Goal: Task Accomplishment & Management: Manage account settings

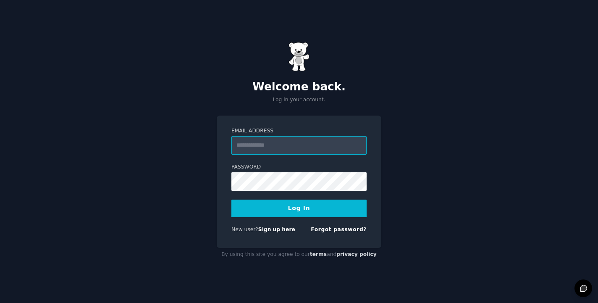
click at [285, 149] on input "Email Address" at bounding box center [298, 145] width 135 height 18
click at [298, 144] on input "Email Address" at bounding box center [298, 145] width 135 height 18
type input "**********"
click at [309, 205] on button "Log In" at bounding box center [298, 209] width 135 height 18
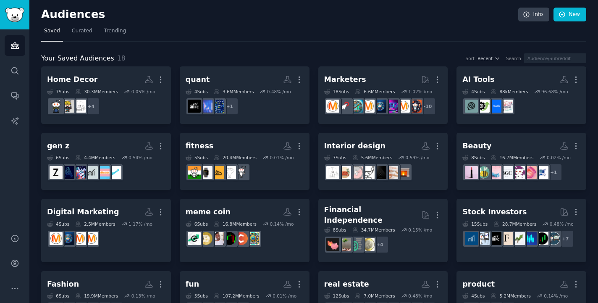
click at [435, 17] on h2 "Audiences" at bounding box center [279, 14] width 477 height 13
click at [23, 65] on link "Search" at bounding box center [15, 70] width 21 height 21
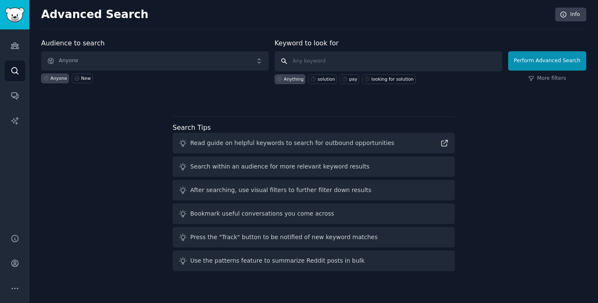
click at [325, 64] on input "text" at bounding box center [389, 61] width 228 height 20
type input "ajazz ak820"
click at [527, 60] on button "Perform Advanced Search" at bounding box center [547, 60] width 78 height 19
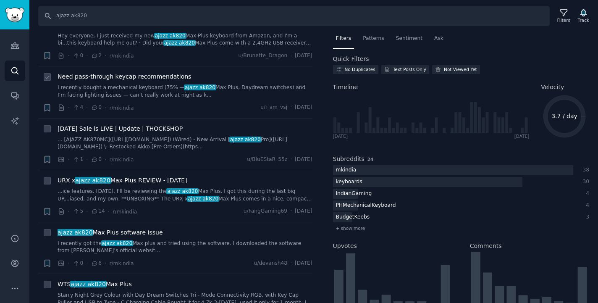
scroll to position [572, 0]
click at [203, 129] on div "Dussehra Sale is LIVE | Update | THOCKSHOP" at bounding box center [185, 128] width 255 height 9
click at [222, 147] on link "... [AJAZZ AK870MC](https://thethockshop.com/products/ajazz-ak870mc) (Wired) - …" at bounding box center [185, 143] width 255 height 15
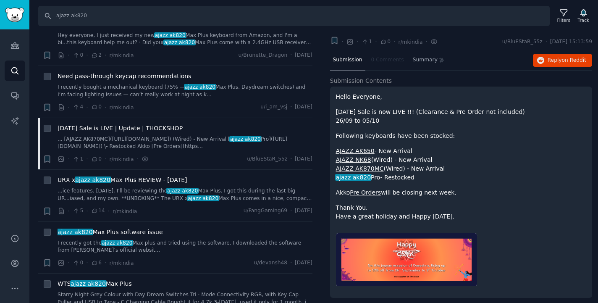
scroll to position [12, 0]
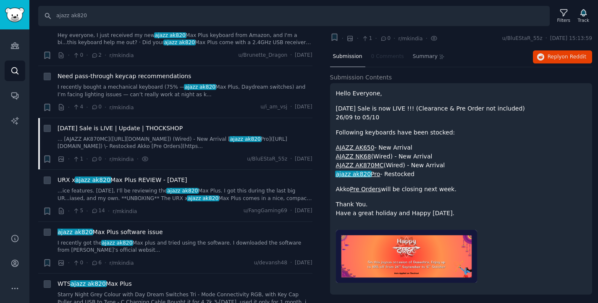
click at [370, 173] on link "ajazz ak820 Pro" at bounding box center [358, 174] width 45 height 7
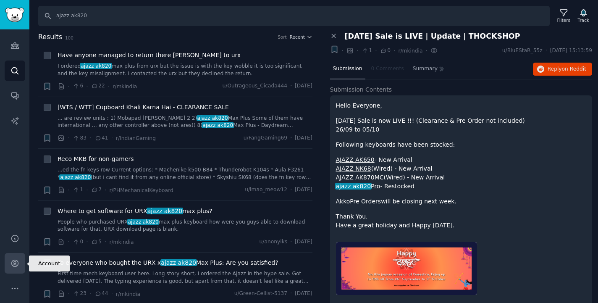
click at [17, 262] on icon "Sidebar" at bounding box center [15, 263] width 9 height 9
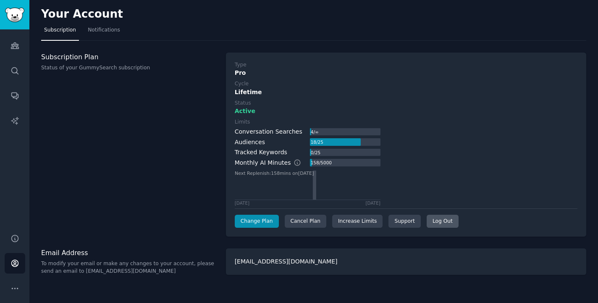
click at [442, 222] on div "Log Out" at bounding box center [443, 221] width 32 height 13
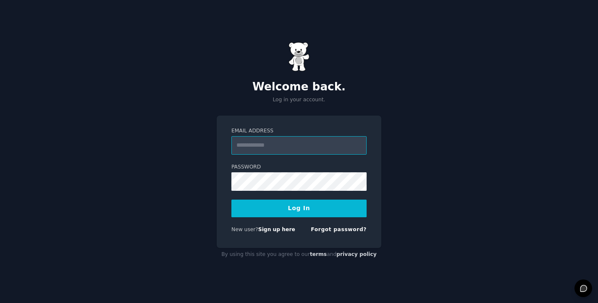
type input "**********"
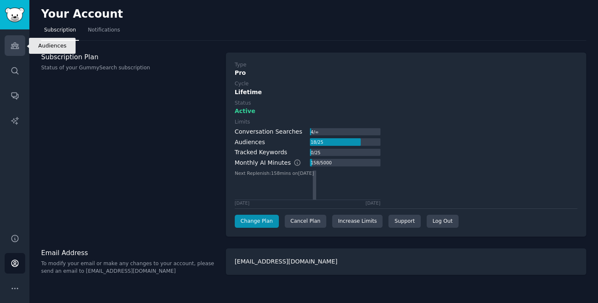
click at [7, 49] on link "Audiences" at bounding box center [15, 45] width 21 height 21
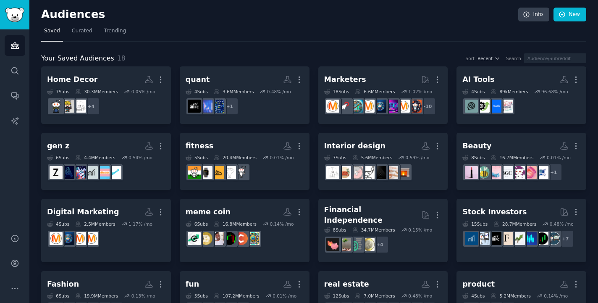
click at [432, 18] on h2 "Audiences" at bounding box center [279, 14] width 477 height 13
